Goal: Information Seeking & Learning: Learn about a topic

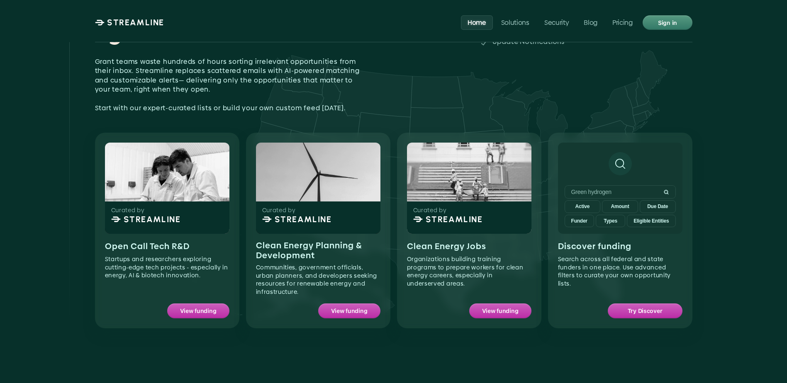
scroll to position [664, 0]
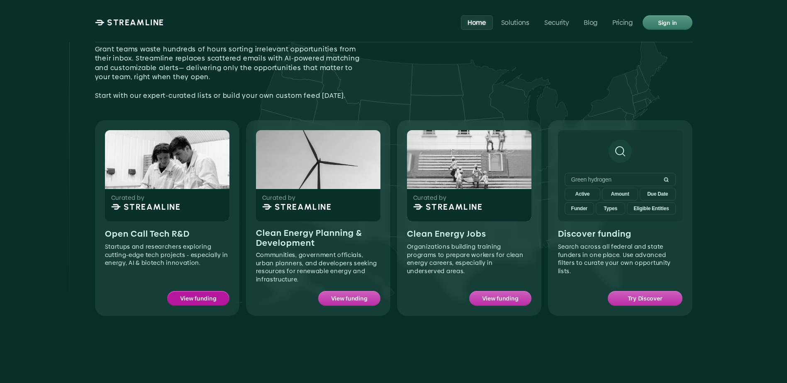
click at [205, 293] on p "View funding" at bounding box center [198, 298] width 37 height 11
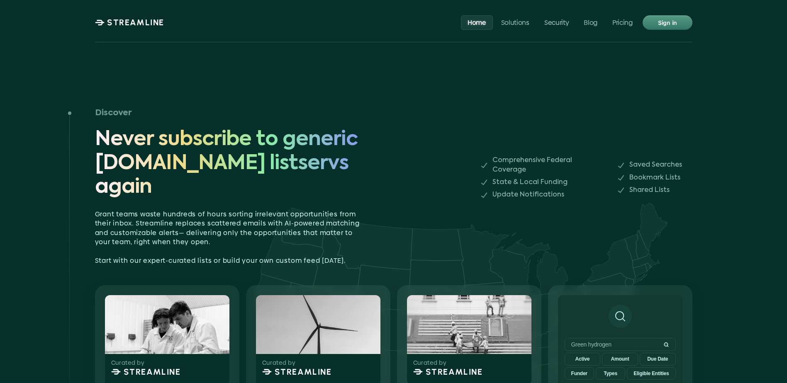
scroll to position [456, 0]
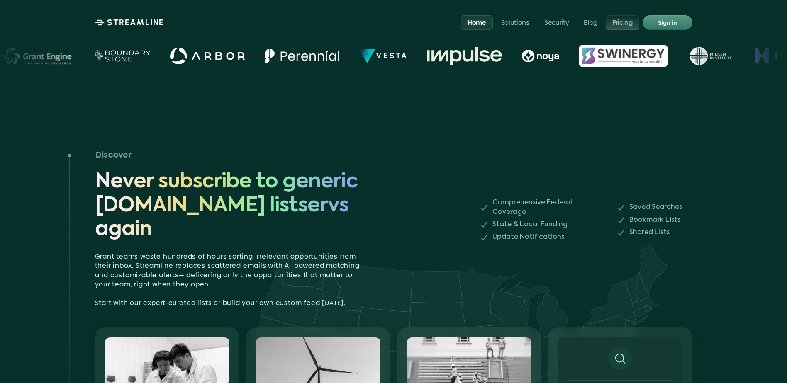
click at [624, 21] on p "Pricing" at bounding box center [622, 22] width 20 height 8
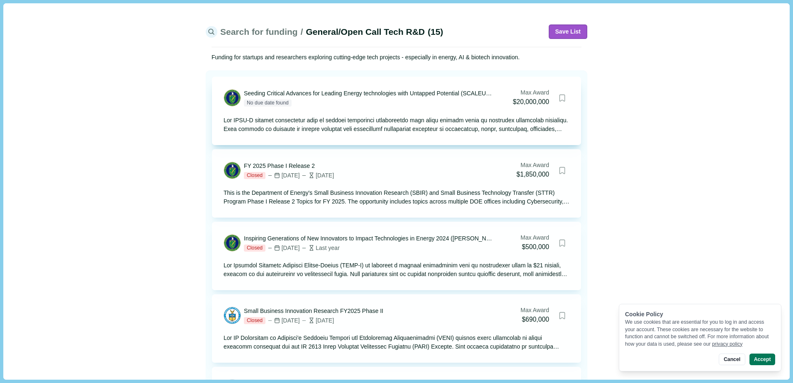
click at [304, 117] on div at bounding box center [397, 124] width 346 height 17
